Goal: Task Accomplishment & Management: Use online tool/utility

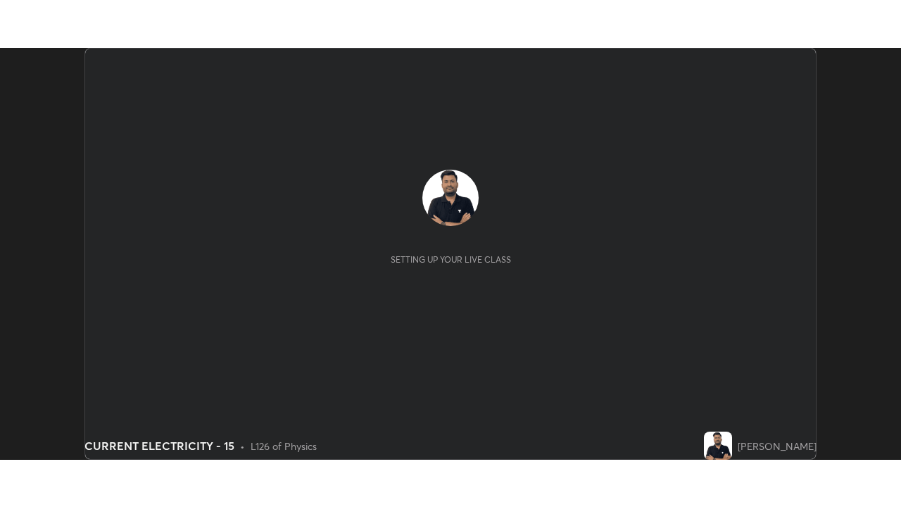
scroll to position [412, 901]
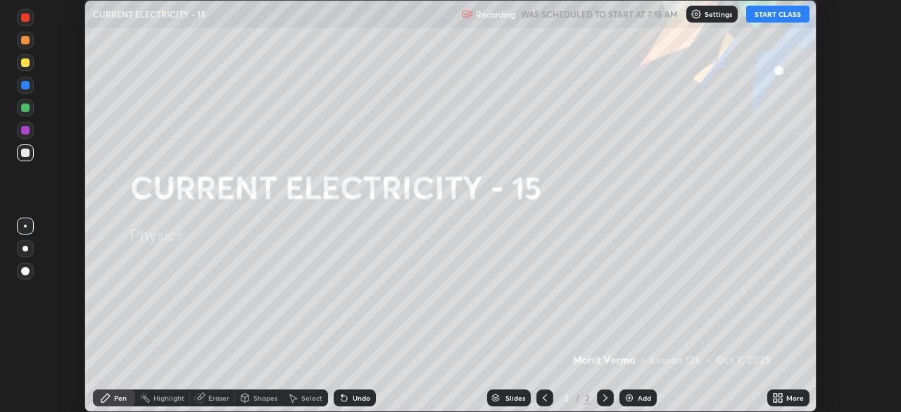
click at [787, 13] on button "START CLASS" at bounding box center [777, 14] width 63 height 17
click at [780, 400] on icon at bounding box center [781, 401] width 4 height 4
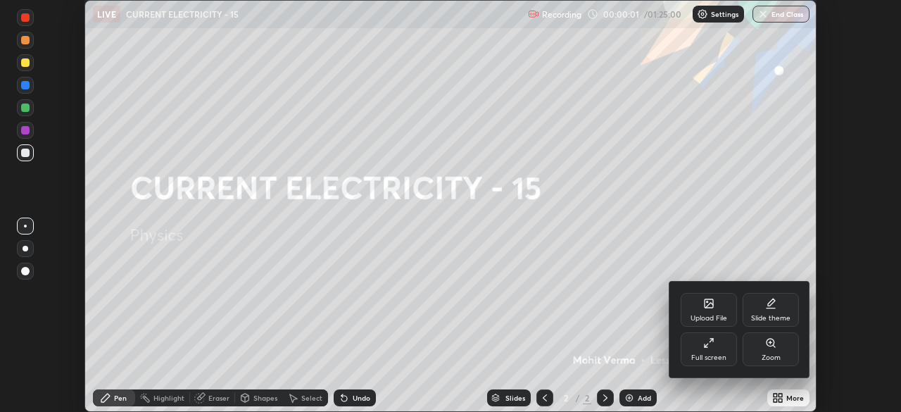
click at [707, 354] on div "Full screen" at bounding box center [708, 357] width 35 height 7
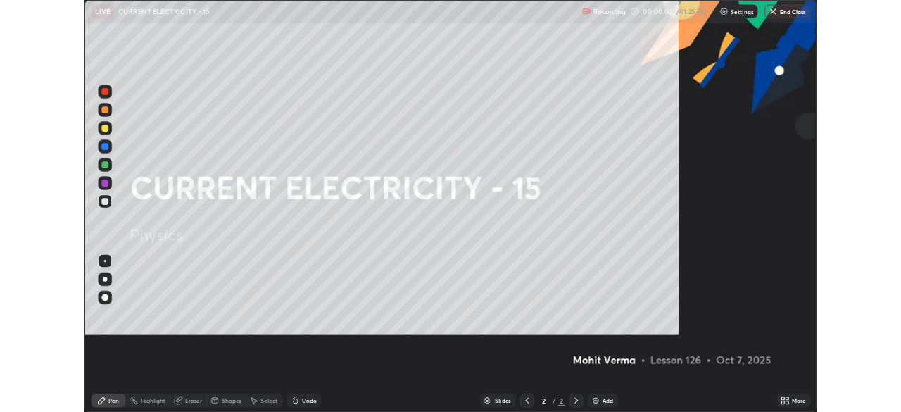
scroll to position [507, 901]
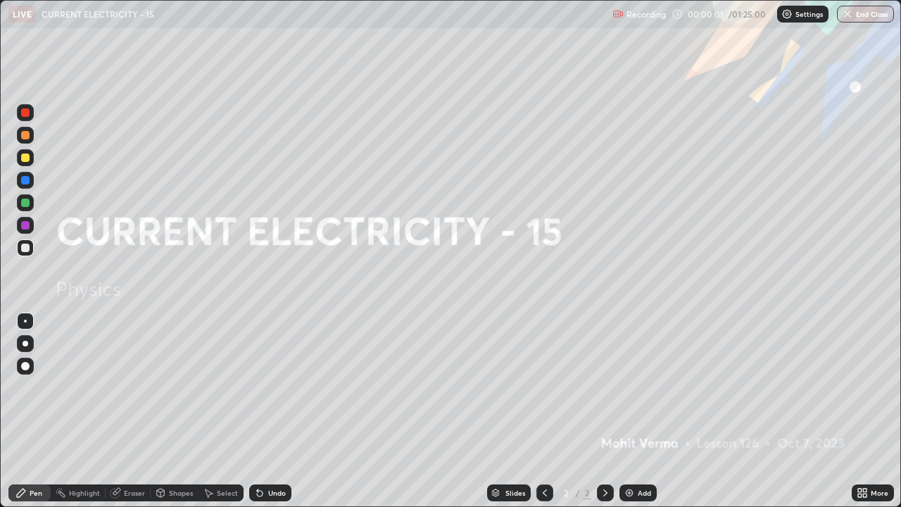
click at [644, 411] on div "Add" at bounding box center [638, 492] width 37 height 17
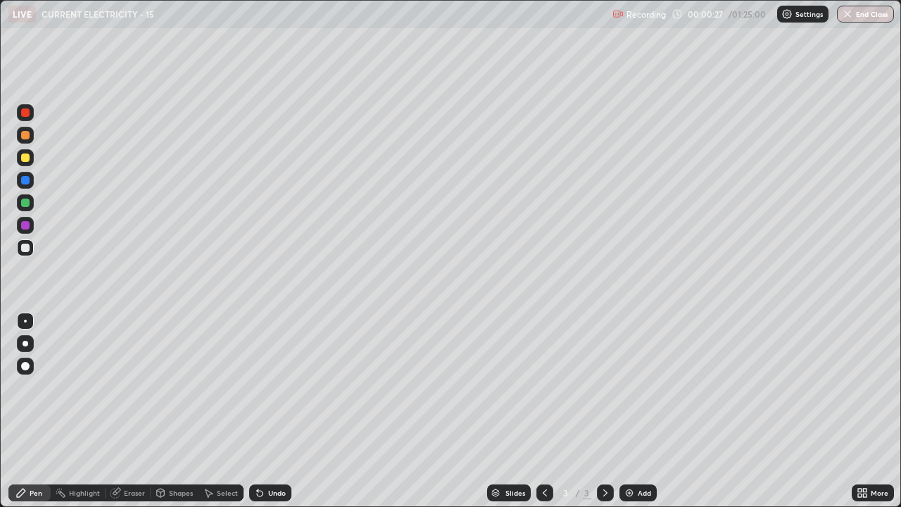
click at [268, 411] on div "Undo" at bounding box center [277, 492] width 18 height 7
click at [632, 411] on img at bounding box center [629, 492] width 11 height 11
click at [27, 159] on div at bounding box center [25, 157] width 8 height 8
click at [270, 411] on div "Undo" at bounding box center [277, 492] width 18 height 7
click at [632, 411] on img at bounding box center [629, 492] width 11 height 11
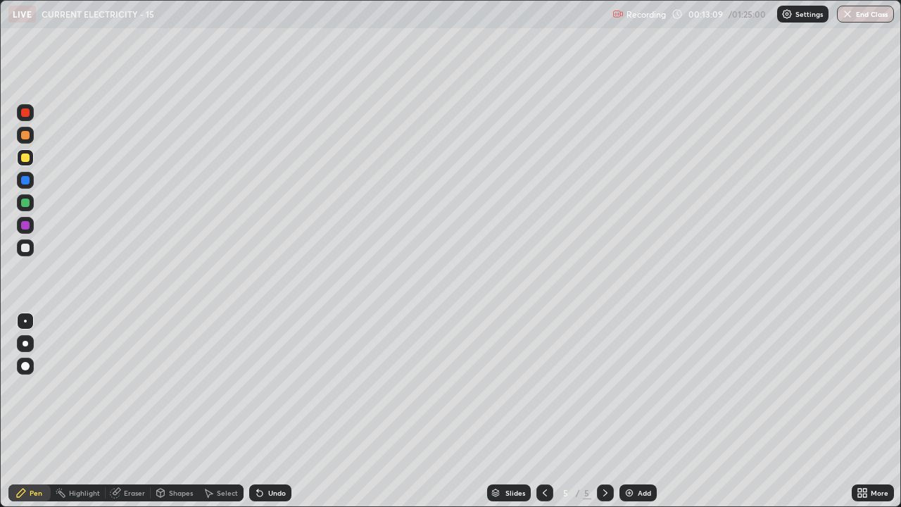
click at [23, 250] on div at bounding box center [25, 248] width 8 height 8
click at [268, 411] on div "Undo" at bounding box center [277, 492] width 18 height 7
click at [265, 411] on div "Undo" at bounding box center [270, 492] width 42 height 17
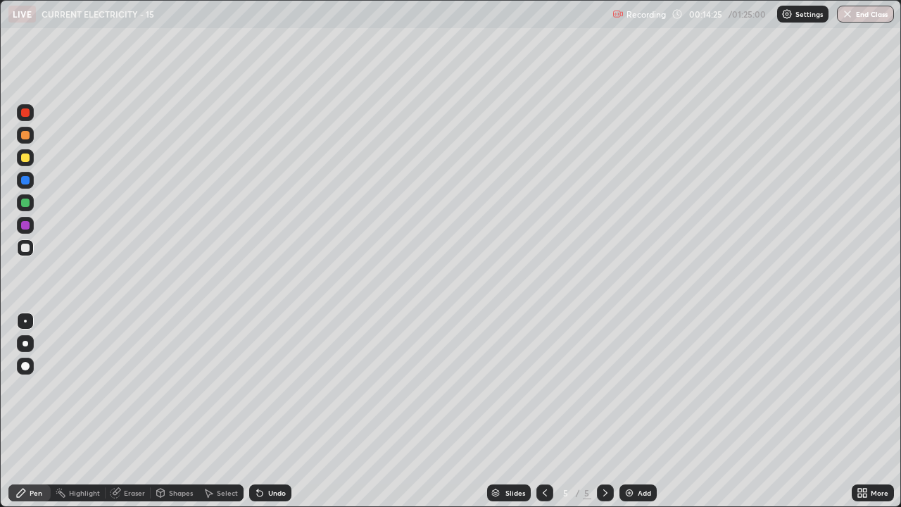
click at [264, 411] on div "Undo" at bounding box center [270, 492] width 42 height 17
click at [263, 411] on div "Undo" at bounding box center [270, 492] width 42 height 17
click at [263, 411] on icon at bounding box center [259, 492] width 11 height 11
click at [263, 411] on div "Undo" at bounding box center [270, 492] width 42 height 17
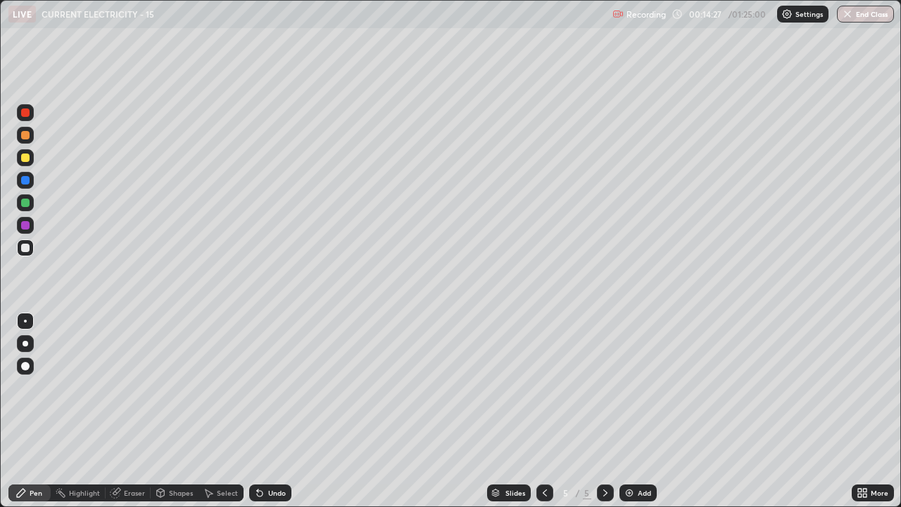
click at [257, 411] on icon at bounding box center [257, 489] width 1 height 1
click at [263, 411] on icon at bounding box center [259, 492] width 11 height 11
click at [257, 411] on icon at bounding box center [257, 489] width 1 height 1
click at [26, 366] on div at bounding box center [25, 366] width 8 height 8
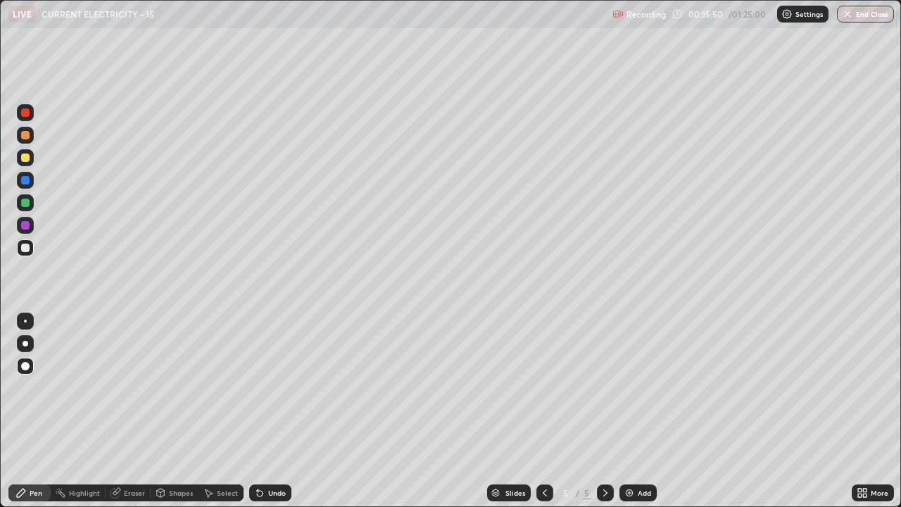
click at [272, 411] on div "Undo" at bounding box center [277, 492] width 18 height 7
click at [271, 411] on div "Undo" at bounding box center [277, 492] width 18 height 7
click at [270, 411] on div "Undo" at bounding box center [277, 492] width 18 height 7
click at [269, 411] on div "Undo" at bounding box center [277, 492] width 18 height 7
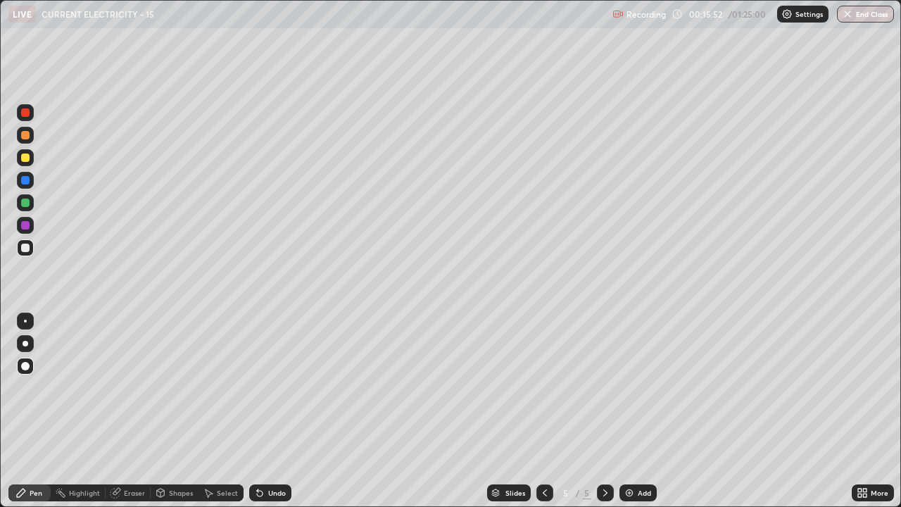
click at [269, 411] on div "Undo" at bounding box center [277, 492] width 18 height 7
click at [25, 320] on div at bounding box center [25, 321] width 3 height 3
click at [130, 411] on div "Eraser" at bounding box center [134, 492] width 21 height 7
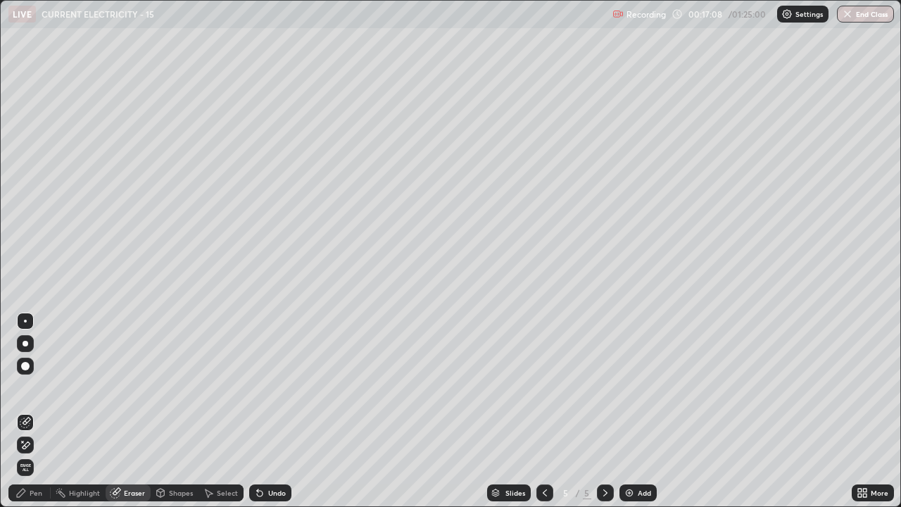
click at [28, 411] on icon at bounding box center [25, 445] width 11 height 12
click at [42, 411] on div "Pen" at bounding box center [29, 492] width 42 height 17
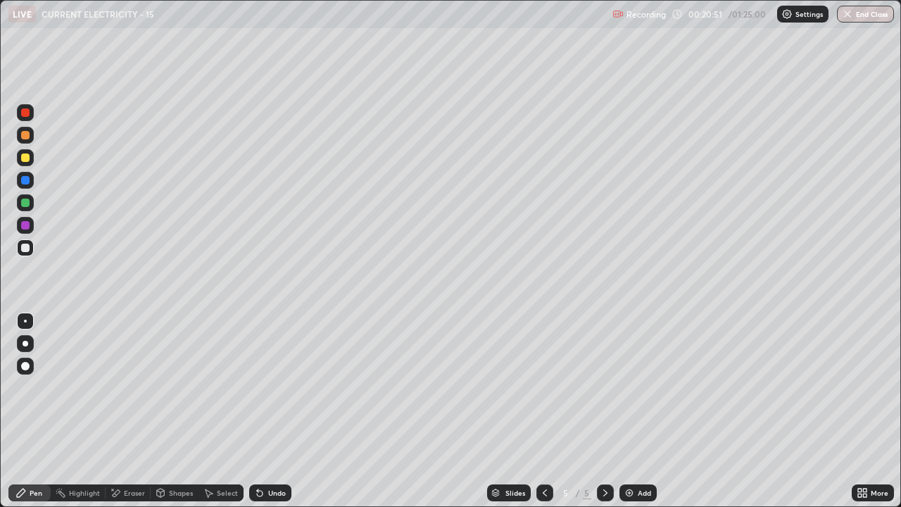
click at [137, 411] on div "Eraser" at bounding box center [134, 492] width 21 height 7
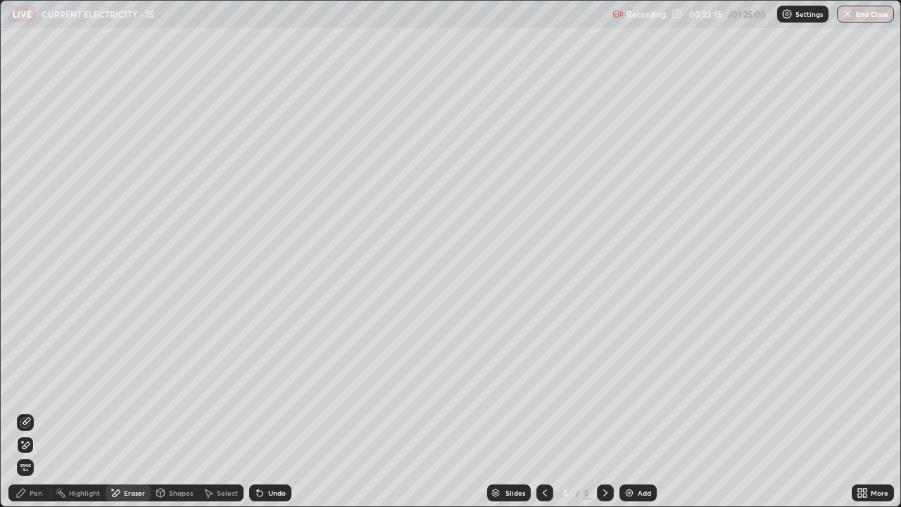
click at [35, 411] on div "Pen" at bounding box center [29, 492] width 42 height 17
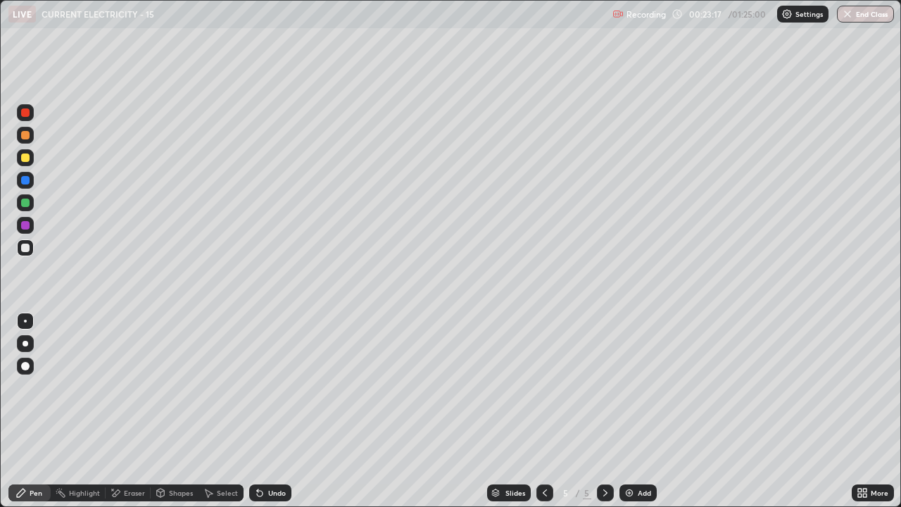
click at [25, 159] on div at bounding box center [25, 157] width 8 height 8
click at [637, 411] on div "Add" at bounding box center [638, 492] width 37 height 17
click at [27, 246] on div at bounding box center [25, 248] width 8 height 8
click at [633, 411] on img at bounding box center [629, 492] width 11 height 11
click at [543, 411] on icon at bounding box center [544, 492] width 11 height 11
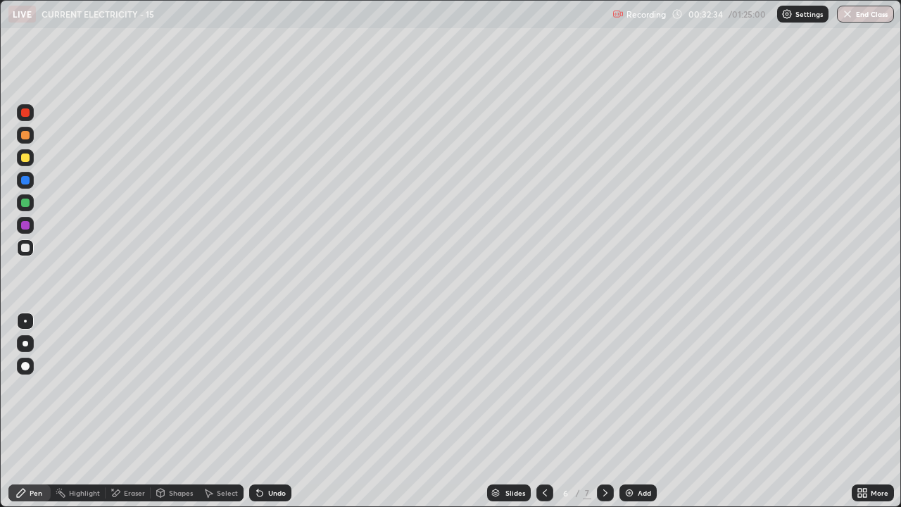
click at [604, 411] on icon at bounding box center [605, 492] width 11 height 11
click at [729, 411] on div "Slides 7 / 7 Add" at bounding box center [571, 493] width 560 height 28
click at [764, 411] on div "Slides 7 / 7 Add" at bounding box center [571, 493] width 560 height 28
click at [621, 411] on div "Add" at bounding box center [638, 492] width 37 height 17
click at [134, 411] on div "Eraser" at bounding box center [128, 492] width 45 height 17
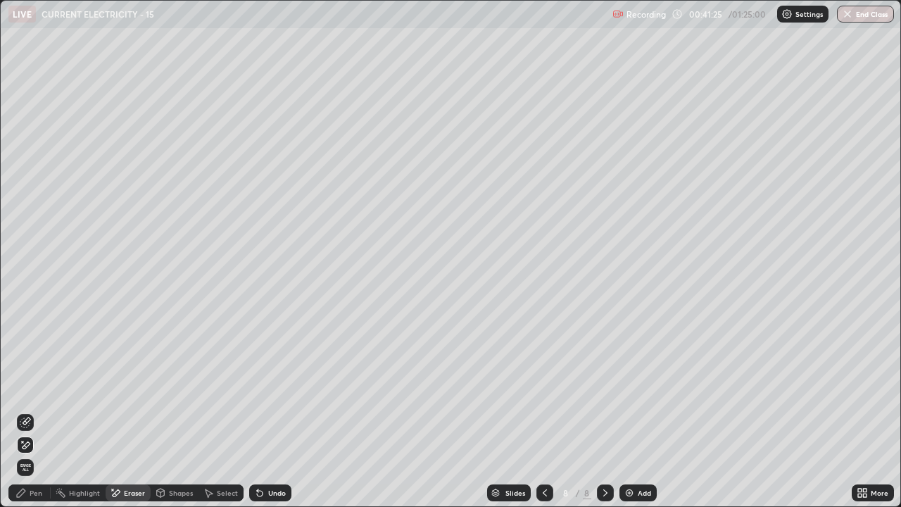
click at [32, 411] on div "Pen" at bounding box center [29, 492] width 42 height 17
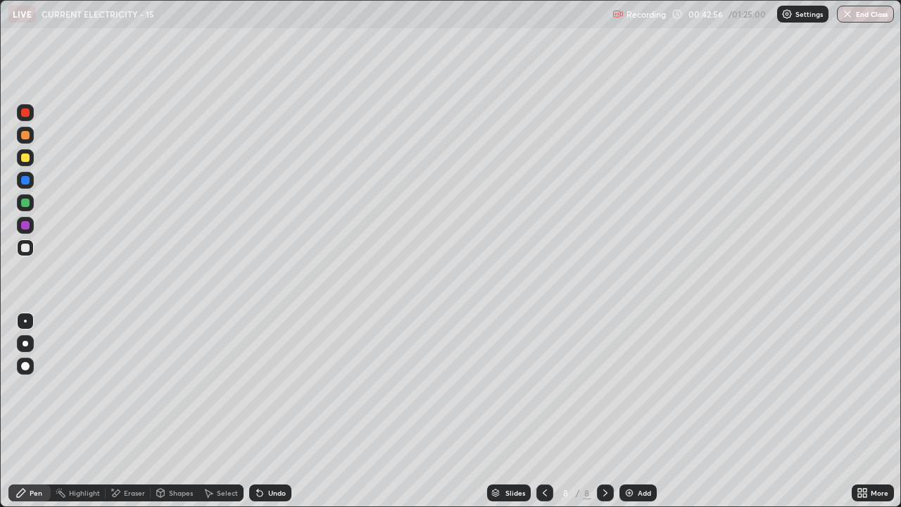
click at [637, 411] on div "Add" at bounding box center [638, 492] width 37 height 17
click at [258, 411] on div "Undo" at bounding box center [270, 492] width 42 height 17
click at [265, 411] on div "Undo" at bounding box center [270, 492] width 42 height 17
click at [259, 411] on icon at bounding box center [260, 494] width 6 height 6
click at [183, 411] on div "Shapes" at bounding box center [175, 492] width 48 height 17
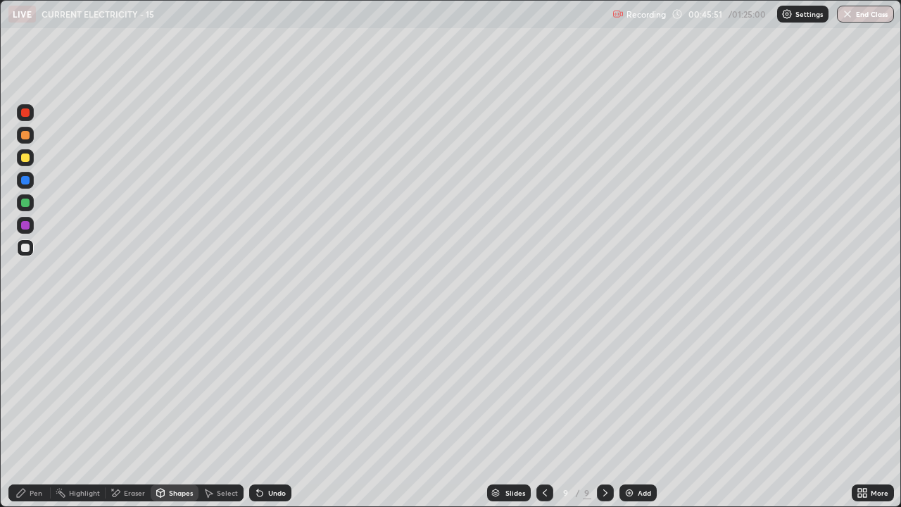
click at [37, 411] on div "Pen" at bounding box center [36, 492] width 13 height 7
click at [129, 411] on div "Eraser" at bounding box center [134, 492] width 21 height 7
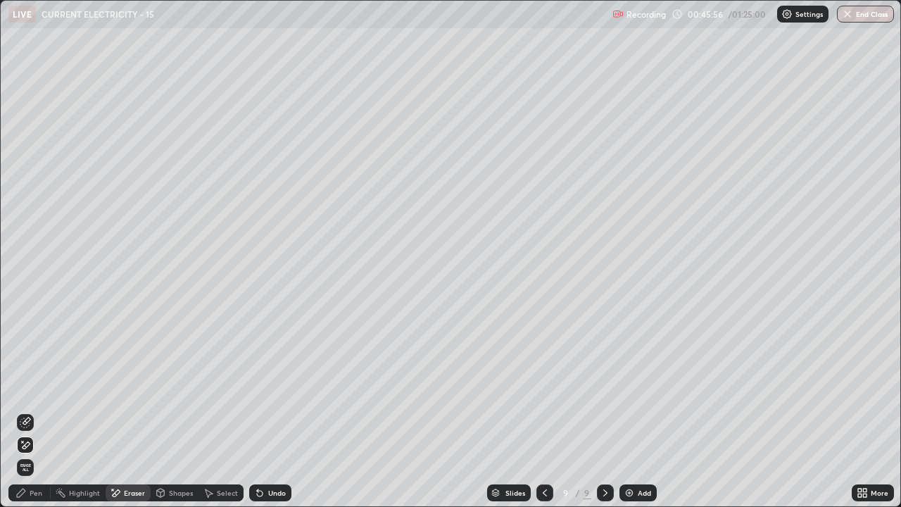
click at [31, 411] on div "Pen" at bounding box center [36, 492] width 13 height 7
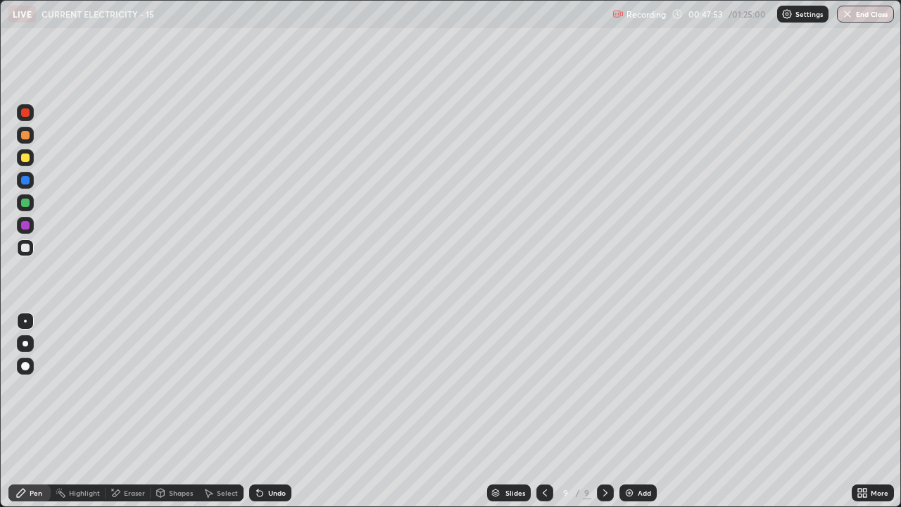
click at [630, 411] on div "Add" at bounding box center [638, 492] width 37 height 17
click at [25, 158] on div at bounding box center [25, 157] width 8 height 8
click at [119, 411] on icon at bounding box center [115, 493] width 11 height 12
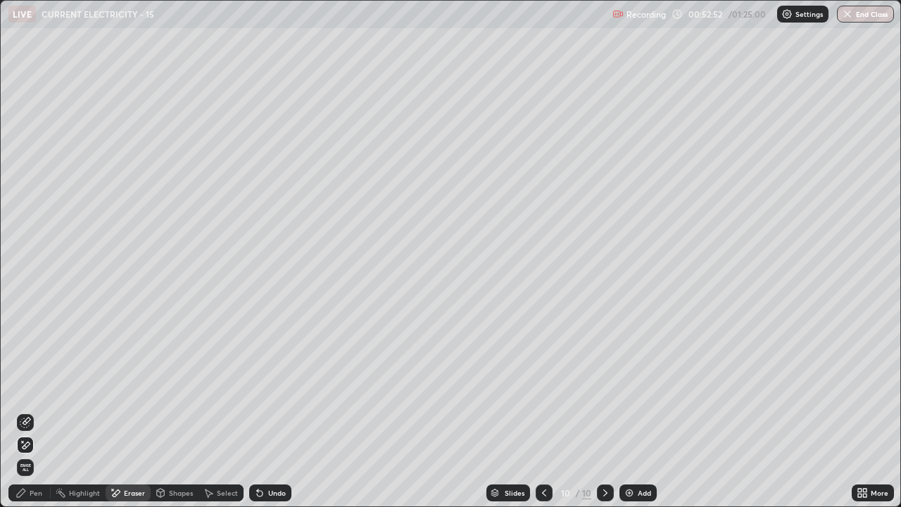
click at [32, 411] on div "Pen" at bounding box center [36, 492] width 13 height 7
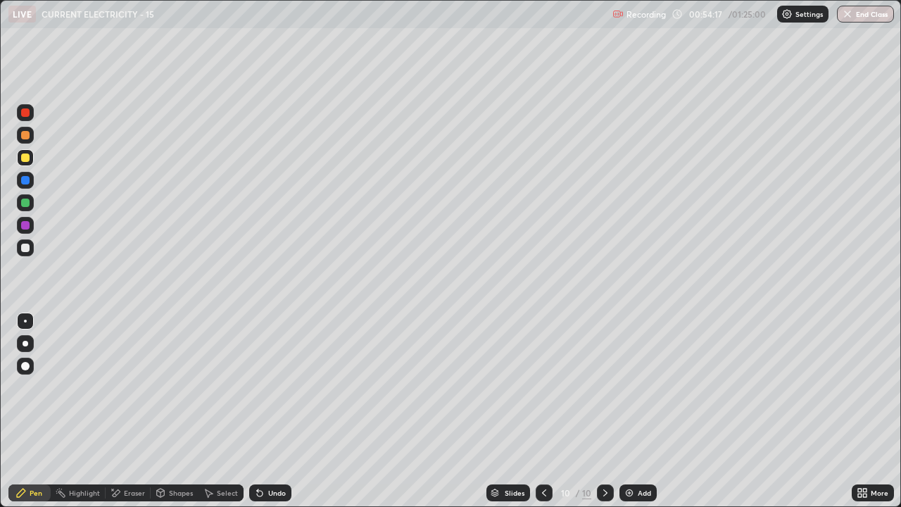
click at [641, 411] on div "Add" at bounding box center [638, 492] width 37 height 17
click at [25, 249] on div at bounding box center [25, 248] width 8 height 8
click at [272, 411] on div "Undo" at bounding box center [277, 492] width 18 height 7
click at [268, 411] on div "Undo" at bounding box center [277, 492] width 18 height 7
click at [631, 411] on div "Add" at bounding box center [638, 492] width 37 height 17
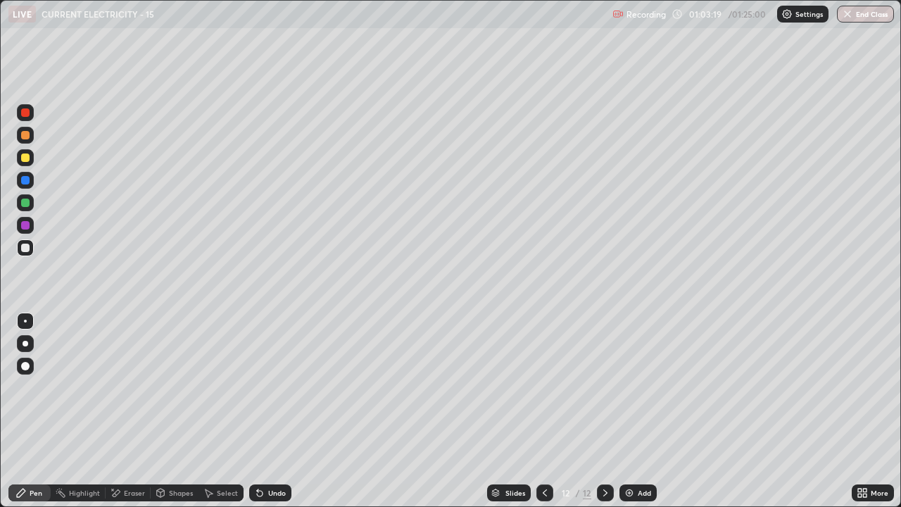
click at [257, 411] on icon at bounding box center [260, 494] width 6 height 6
click at [258, 411] on icon at bounding box center [260, 494] width 6 height 6
click at [259, 411] on icon at bounding box center [260, 494] width 6 height 6
click at [132, 411] on div "Eraser" at bounding box center [134, 492] width 21 height 7
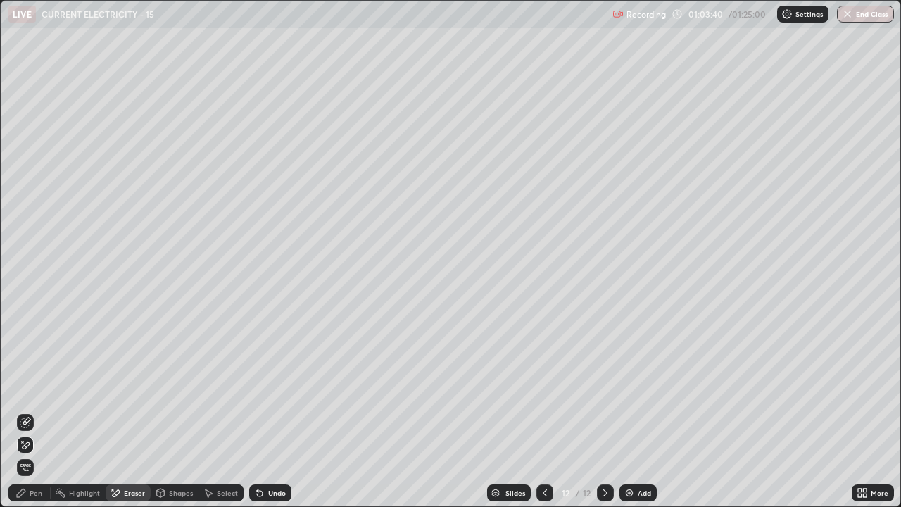
click at [26, 411] on div "Pen" at bounding box center [29, 492] width 42 height 17
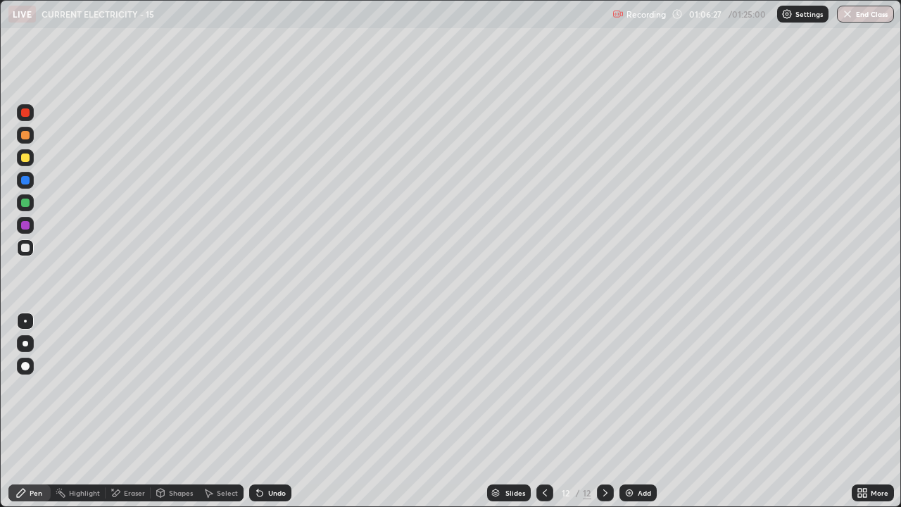
click at [137, 411] on div "Eraser" at bounding box center [134, 492] width 21 height 7
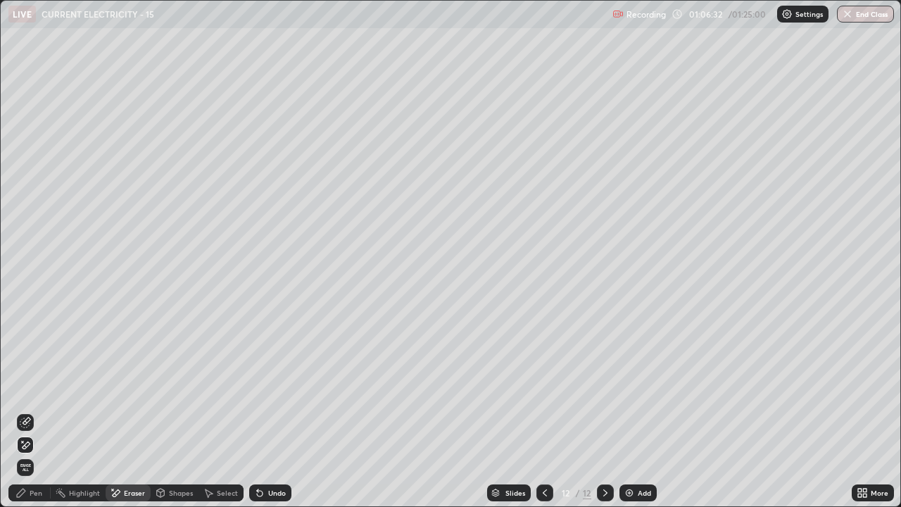
click at [36, 411] on div "Pen" at bounding box center [29, 492] width 42 height 17
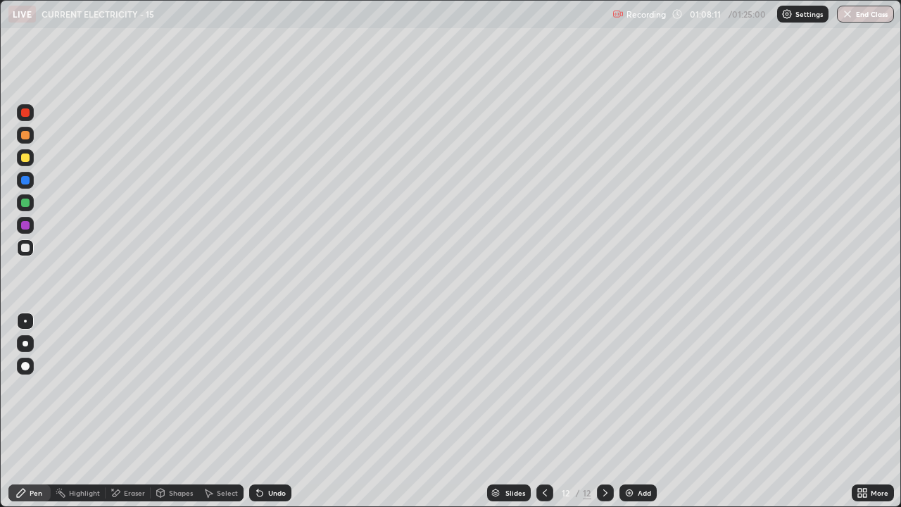
click at [173, 411] on div "Shapes" at bounding box center [181, 492] width 24 height 7
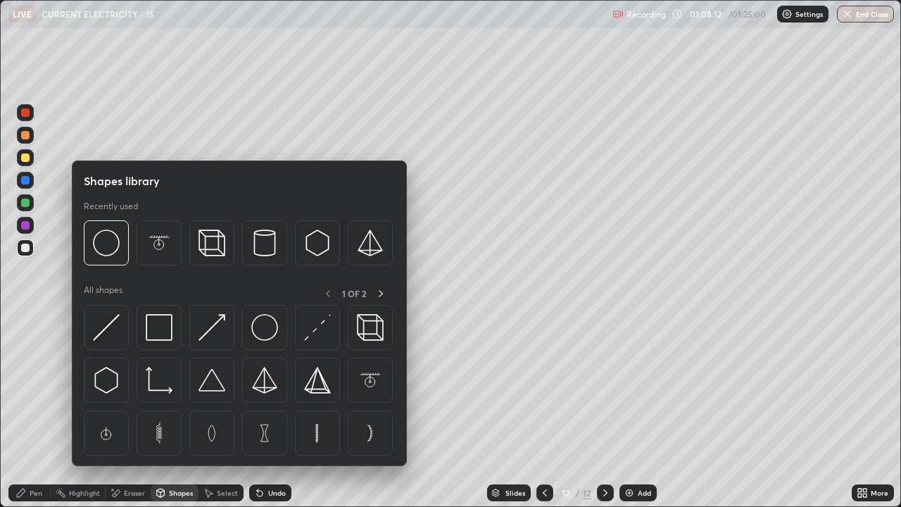
click at [126, 411] on div "Eraser" at bounding box center [134, 492] width 21 height 7
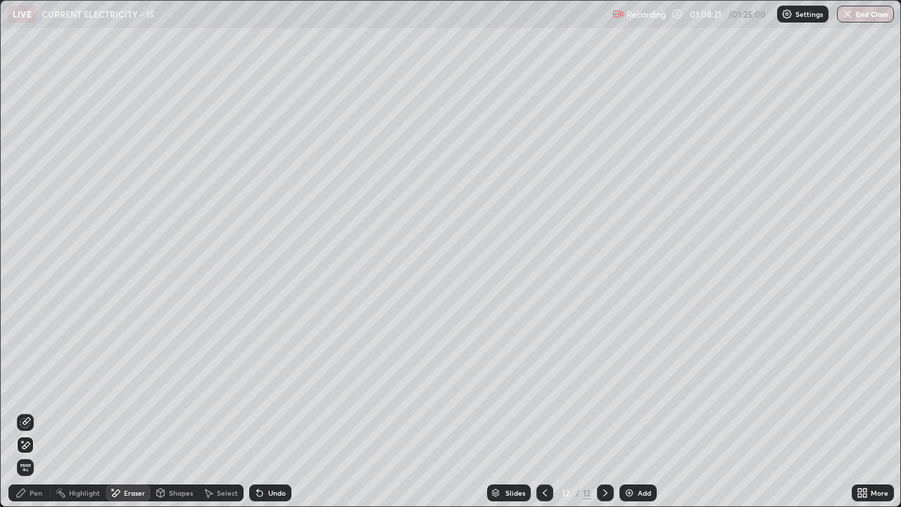
click at [42, 411] on div "Pen" at bounding box center [29, 492] width 42 height 17
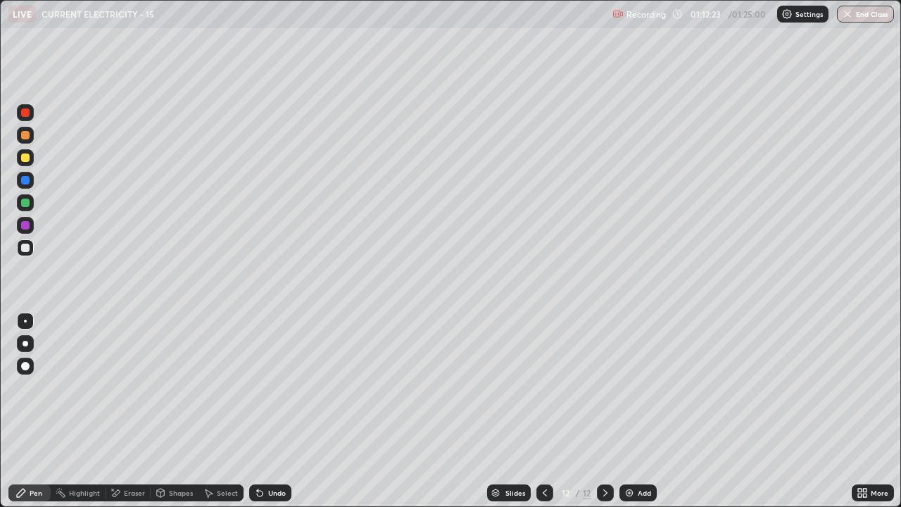
click at [134, 411] on div "Eraser" at bounding box center [134, 492] width 21 height 7
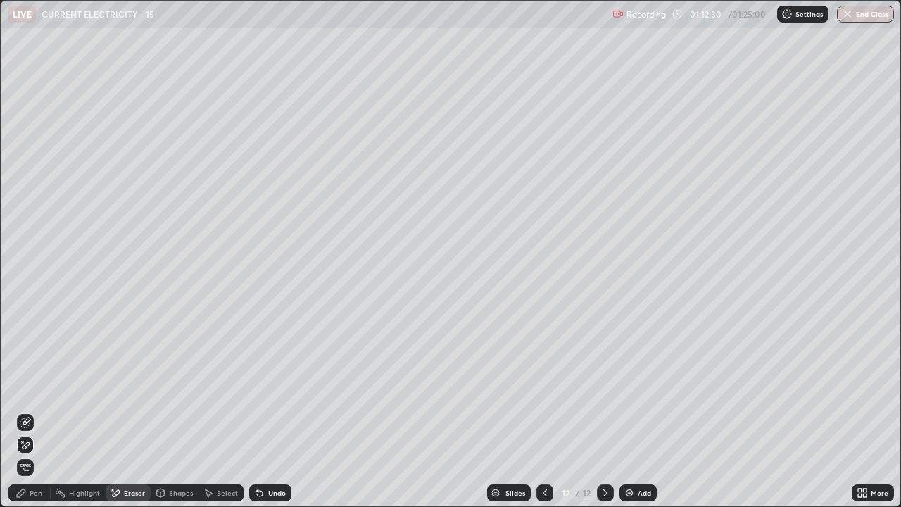
click at [38, 411] on div "Pen" at bounding box center [36, 492] width 13 height 7
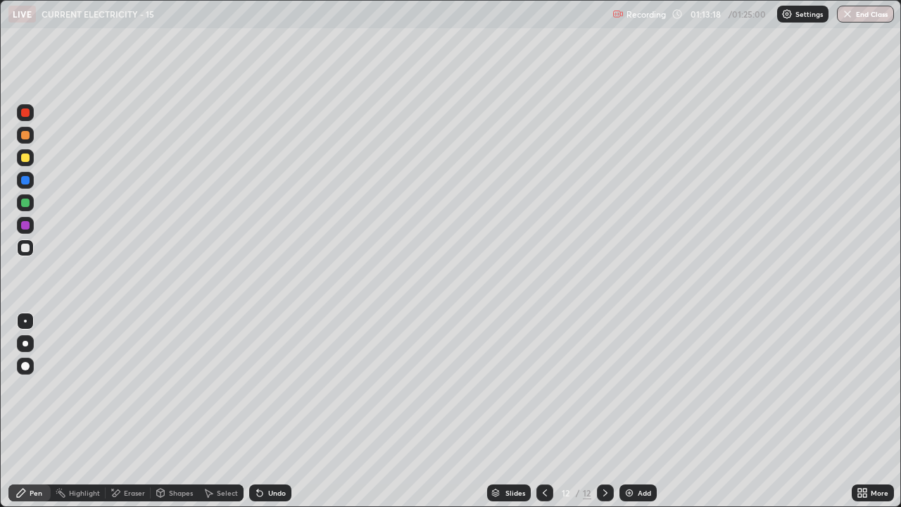
click at [261, 411] on icon at bounding box center [259, 492] width 11 height 11
click at [263, 411] on icon at bounding box center [259, 492] width 11 height 11
click at [263, 411] on div "Undo" at bounding box center [270, 492] width 42 height 17
click at [264, 411] on div "Undo" at bounding box center [270, 492] width 42 height 17
click at [637, 411] on div "Add" at bounding box center [638, 492] width 37 height 17
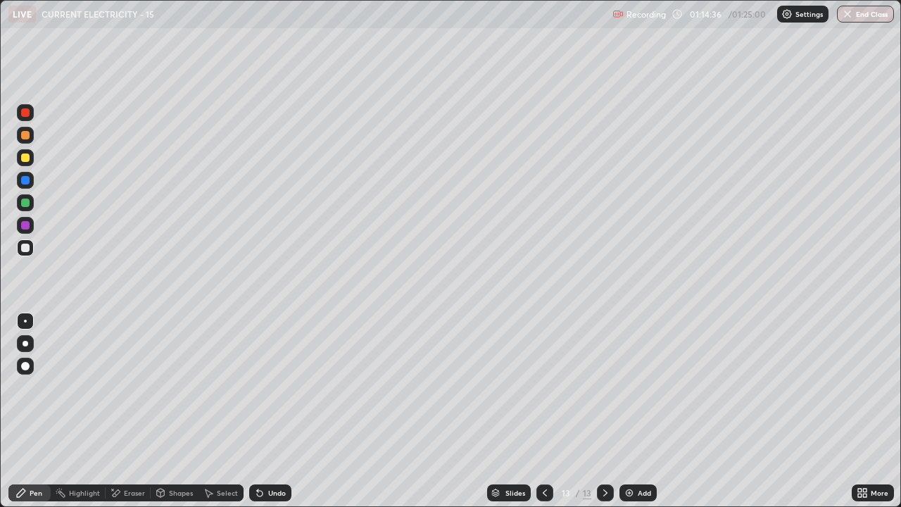
click at [544, 411] on icon at bounding box center [544, 492] width 11 height 11
click at [603, 411] on icon at bounding box center [605, 492] width 11 height 11
click at [544, 411] on icon at bounding box center [544, 492] width 11 height 11
click at [604, 411] on icon at bounding box center [605, 492] width 11 height 11
click at [125, 411] on div "Eraser" at bounding box center [134, 492] width 21 height 7
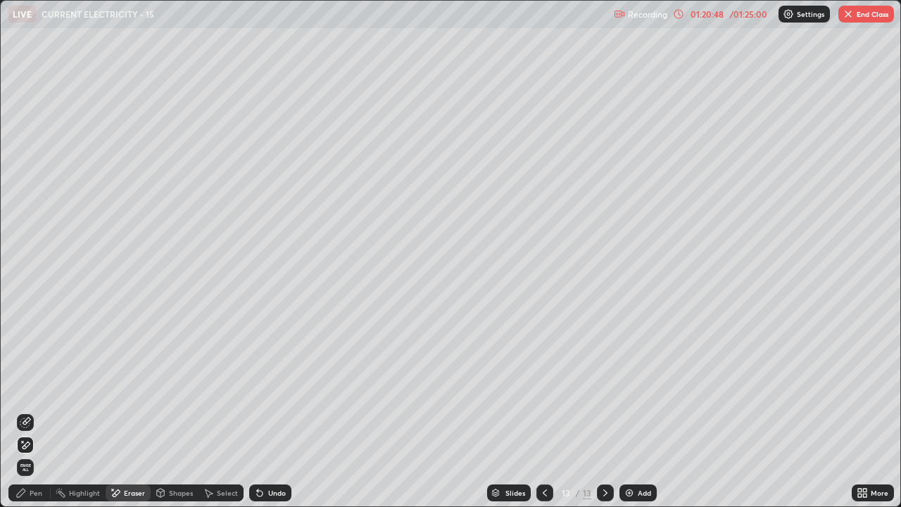
click at [40, 411] on div "Pen" at bounding box center [36, 492] width 13 height 7
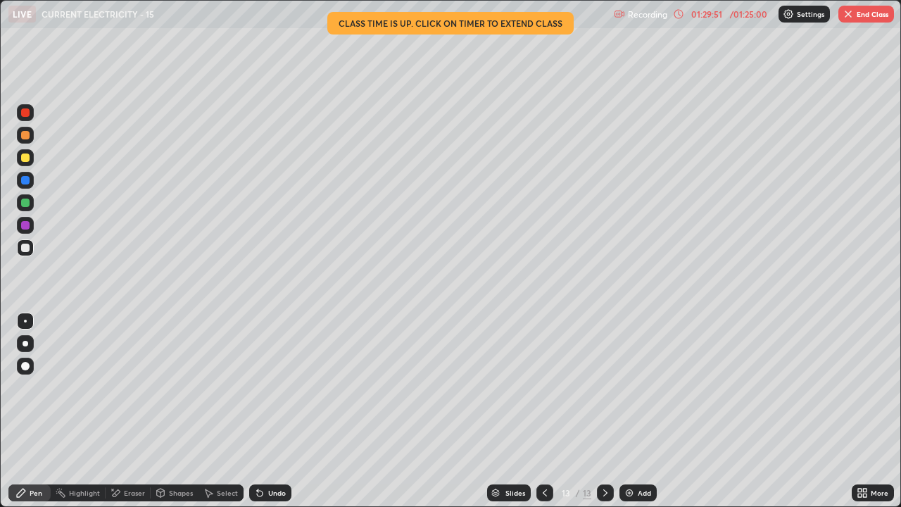
click at [858, 18] on button "End Class" at bounding box center [867, 14] width 56 height 17
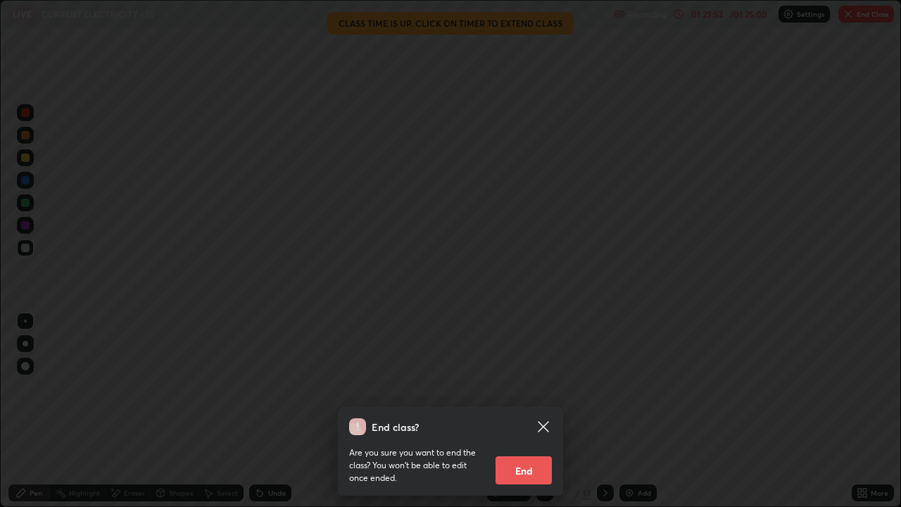
click at [524, 411] on button "End" at bounding box center [524, 470] width 56 height 28
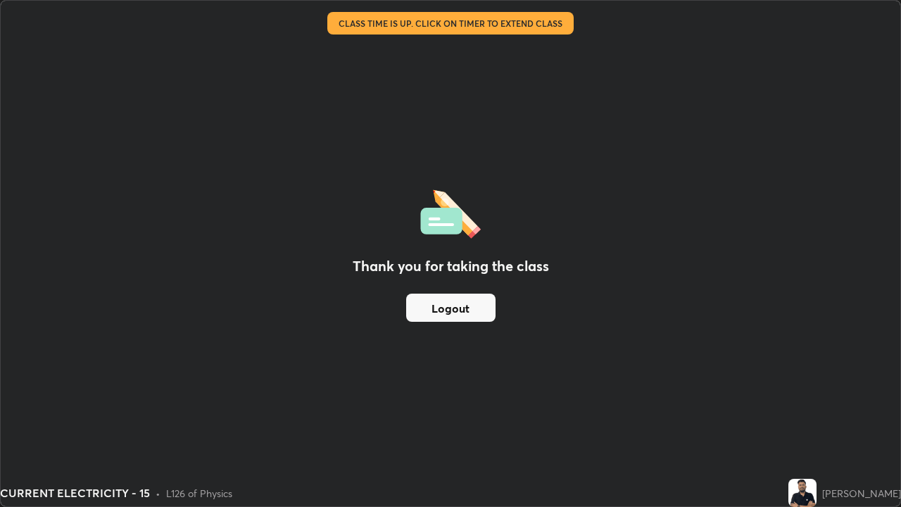
click at [460, 311] on button "Logout" at bounding box center [450, 308] width 89 height 28
click at [465, 310] on button "Logout" at bounding box center [450, 308] width 89 height 28
click at [460, 307] on button "Logout" at bounding box center [450, 308] width 89 height 28
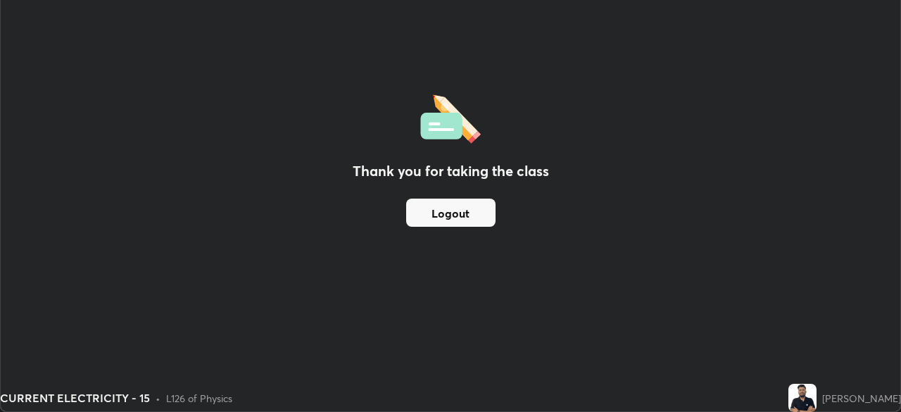
scroll to position [69998, 69508]
